Goal: Task Accomplishment & Management: Use online tool/utility

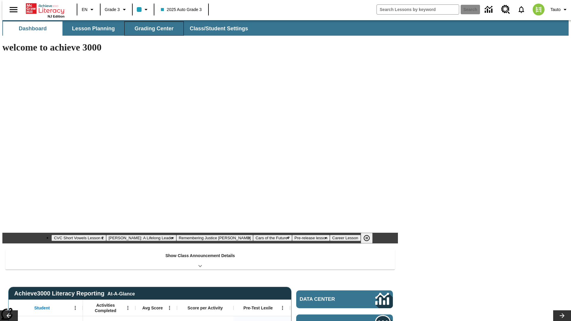
click at [152, 29] on span "Grading Center" at bounding box center [153, 28] width 39 height 7
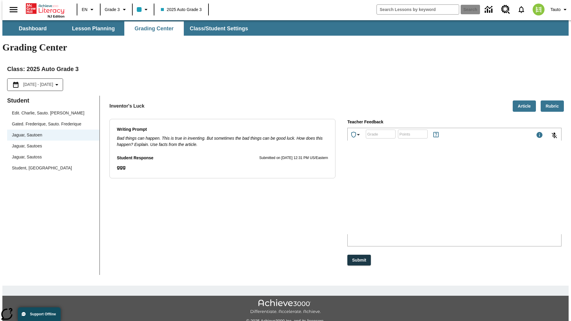
scroll to position [13, 0]
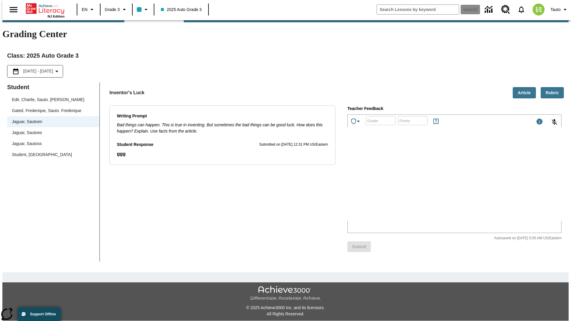
click at [356, 118] on icon "Achievements" at bounding box center [358, 121] width 7 height 7
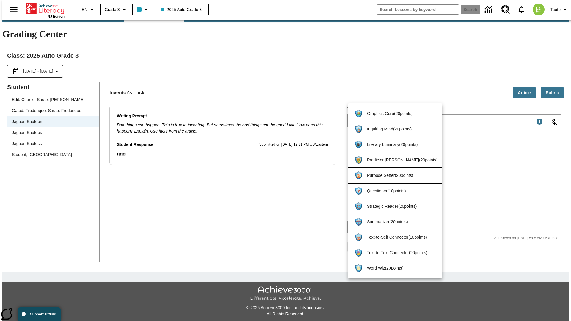
click at [392, 175] on span "Purpose Setter ( 20 points )" at bounding box center [402, 175] width 70 height 6
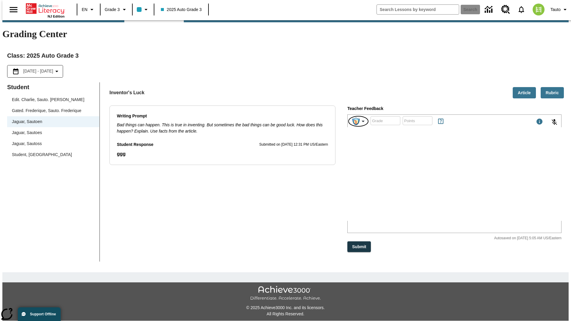
click at [358, 117] on img "Purpose Setter" at bounding box center [355, 121] width 7 height 8
click at [359, 241] on button "Submit" at bounding box center [358, 246] width 23 height 11
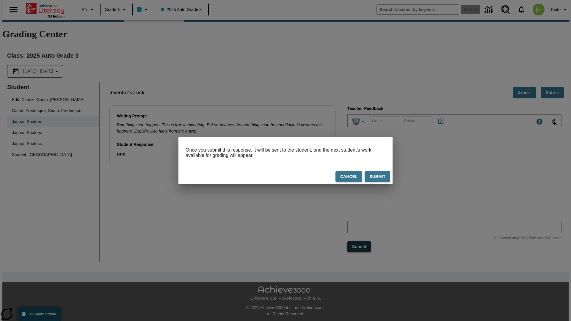
scroll to position [0, 0]
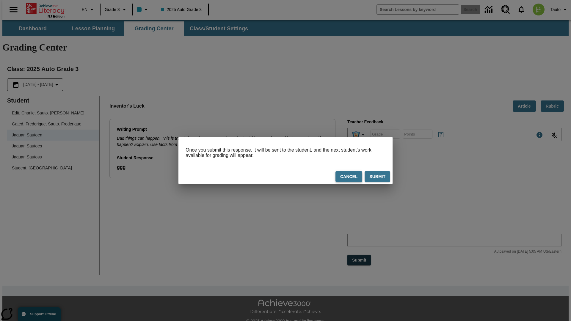
click at [349, 177] on button "Cancel" at bounding box center [348, 176] width 27 height 11
